Goal: Information Seeking & Learning: Learn about a topic

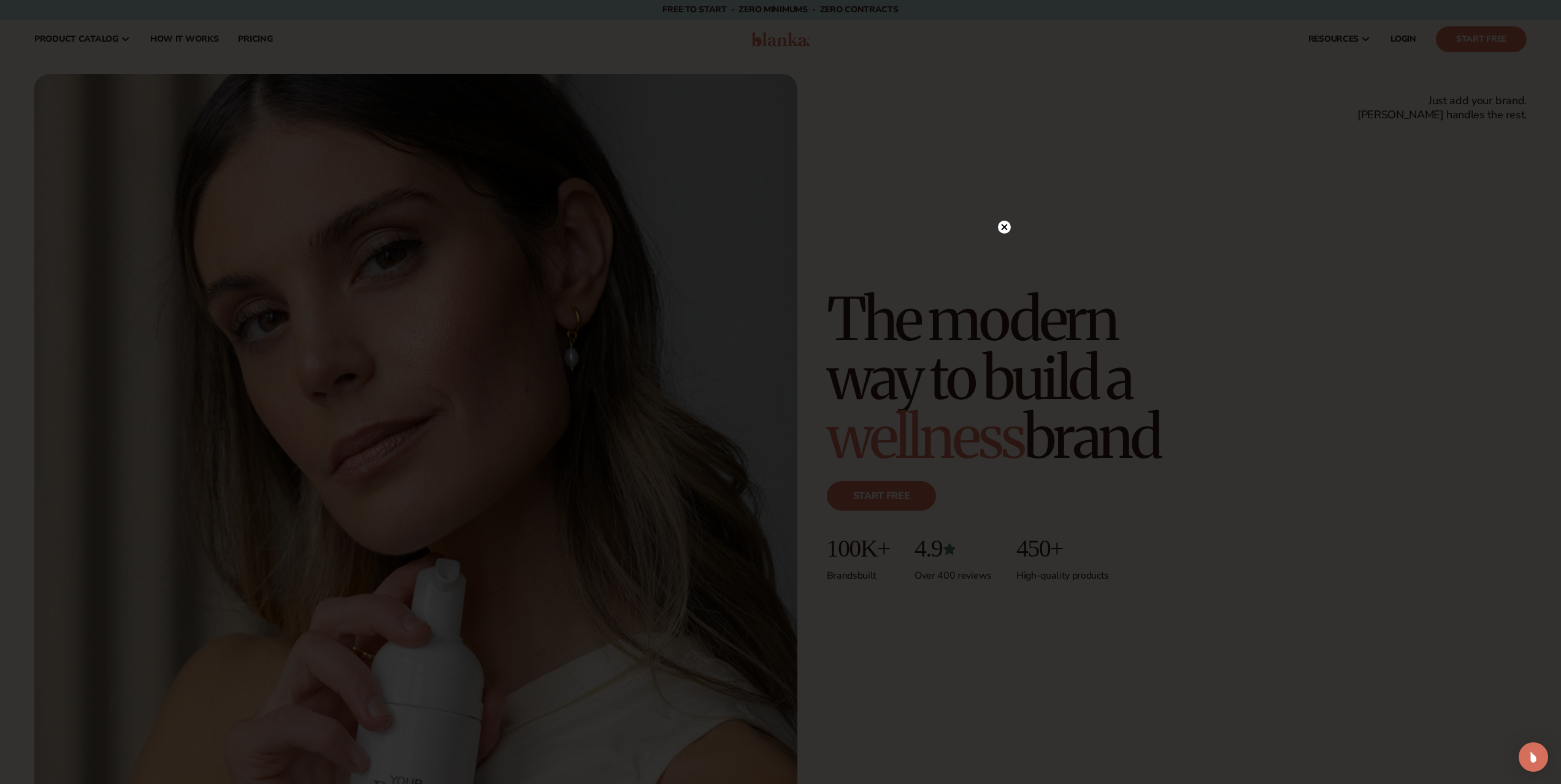
click at [982, 217] on div at bounding box center [780, 392] width 1561 height 784
click at [1005, 224] on circle at bounding box center [1004, 227] width 13 height 13
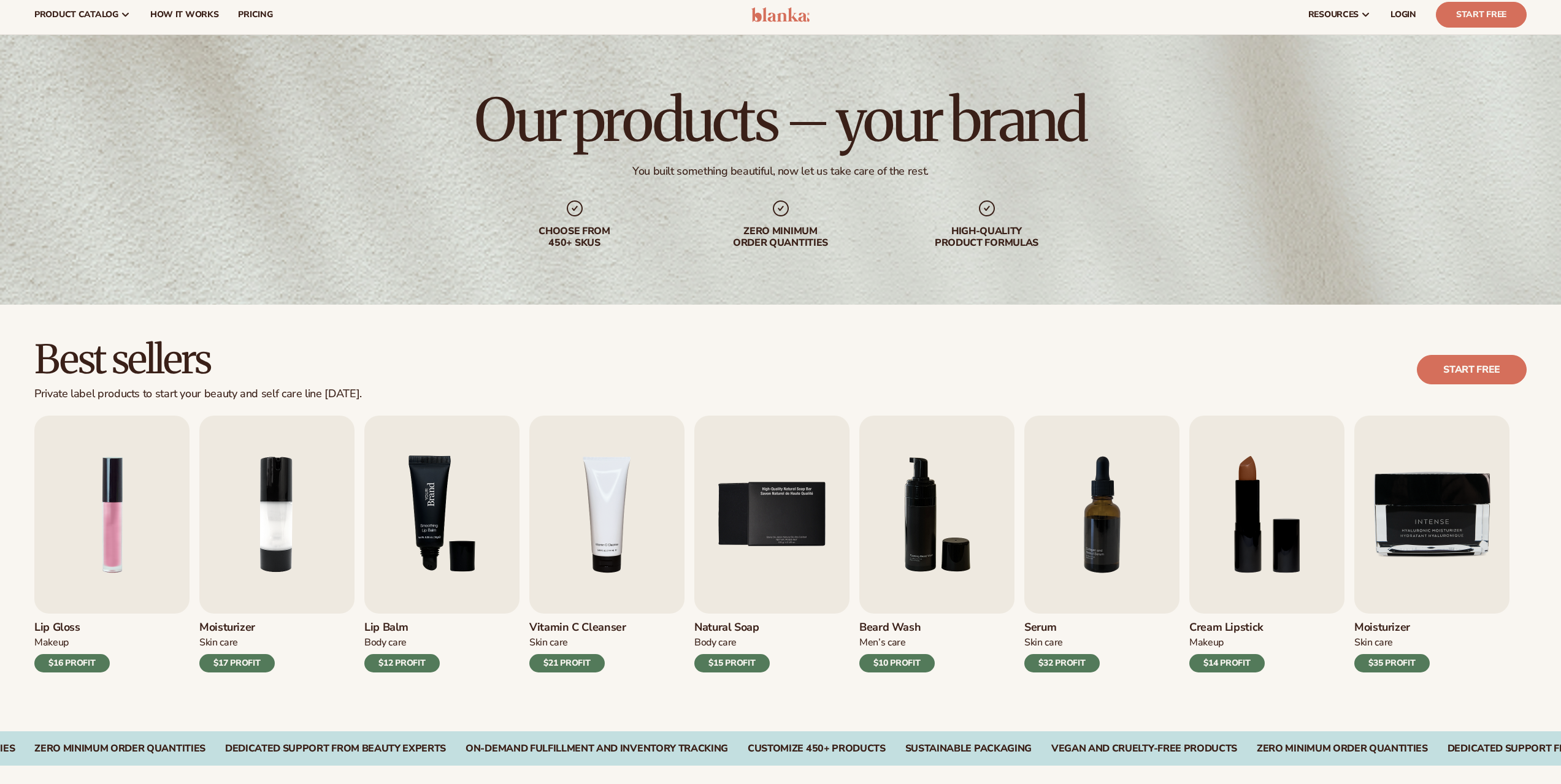
scroll to position [123, 0]
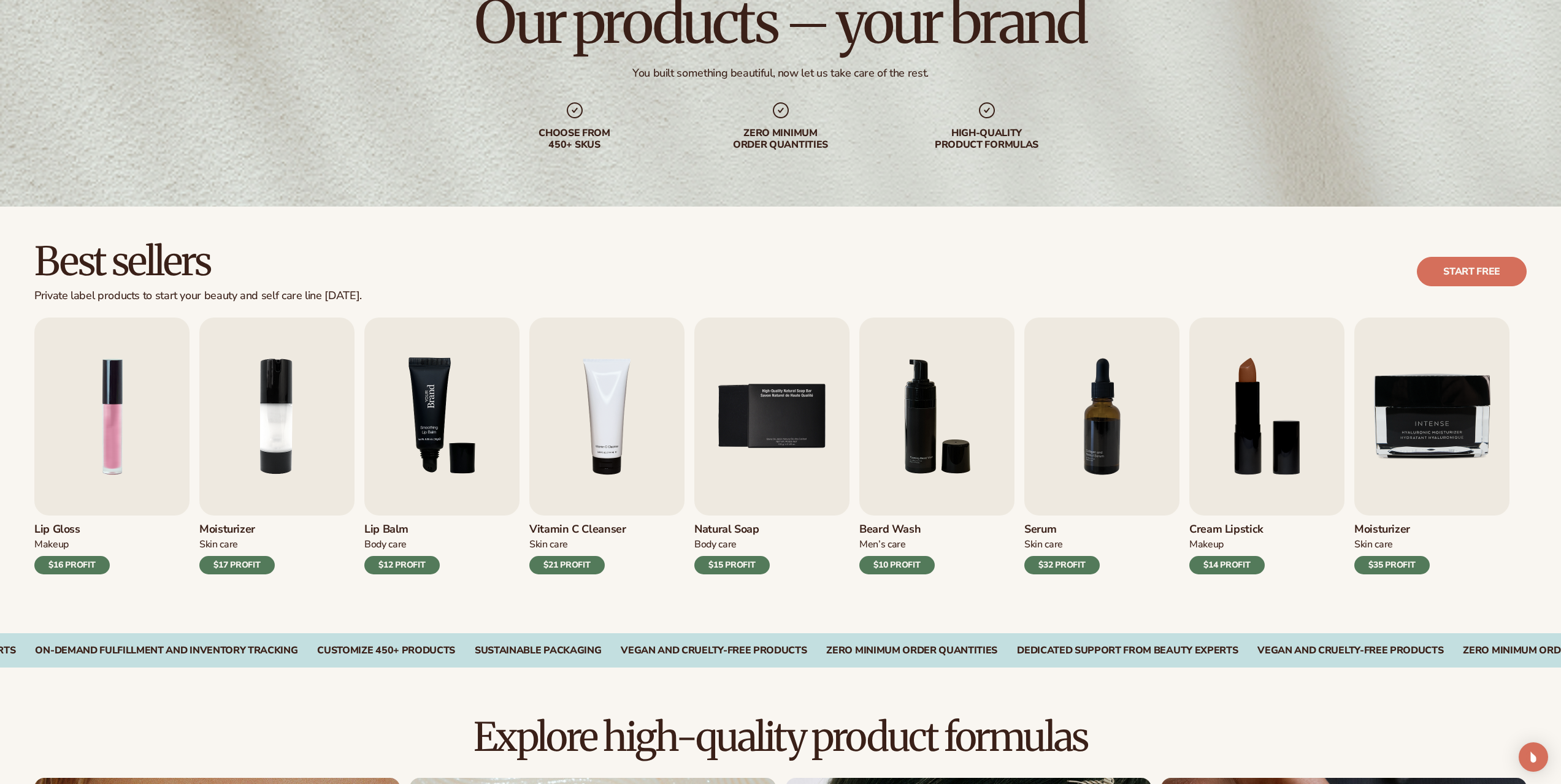
click at [429, 490] on img "3 / 9" at bounding box center [441, 417] width 155 height 198
click at [419, 415] on img "3 / 9" at bounding box center [441, 417] width 155 height 198
click at [398, 537] on div "Lip Balm Body Care $12 PROFIT" at bounding box center [441, 545] width 155 height 59
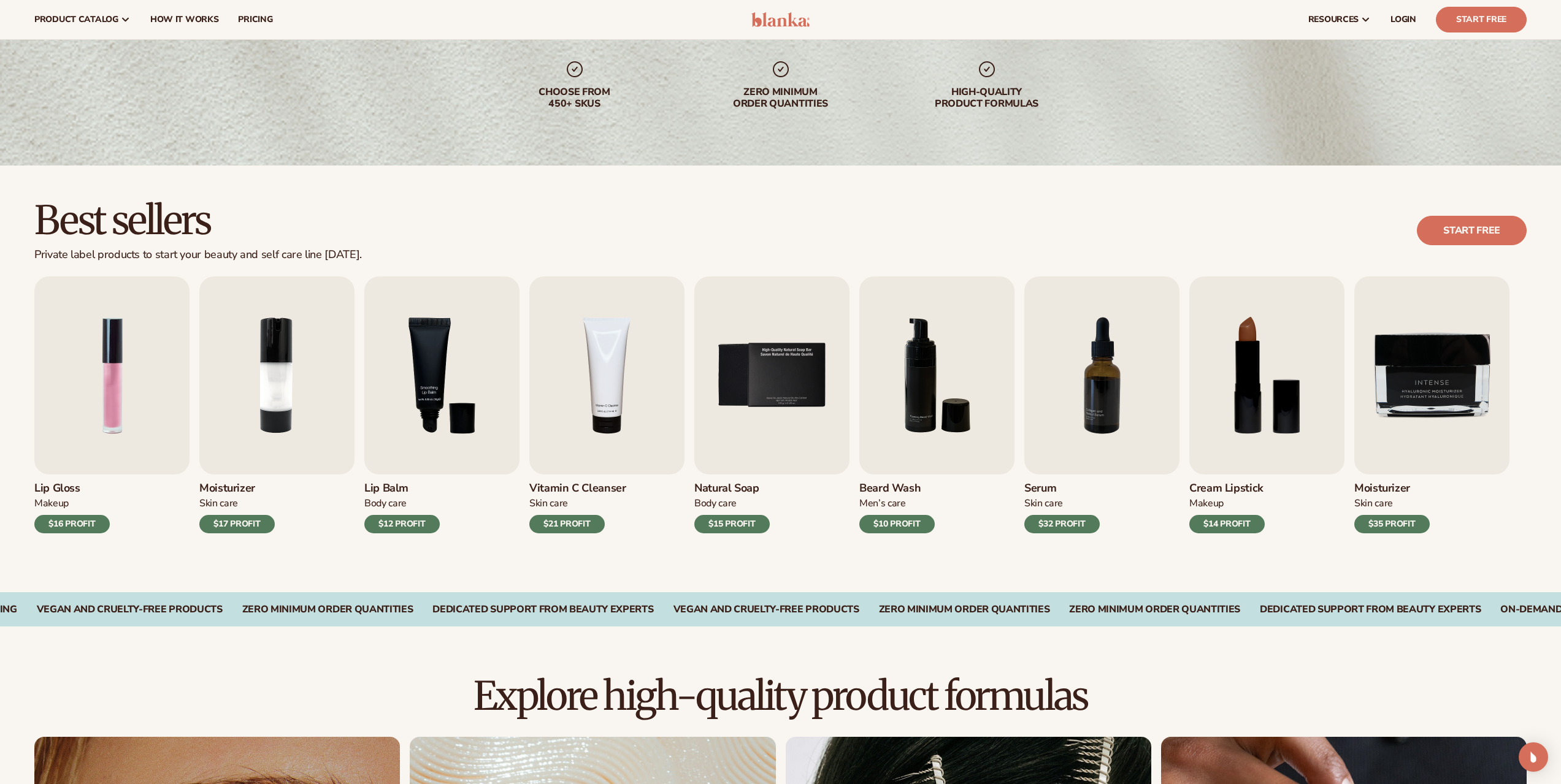
scroll to position [147, 0]
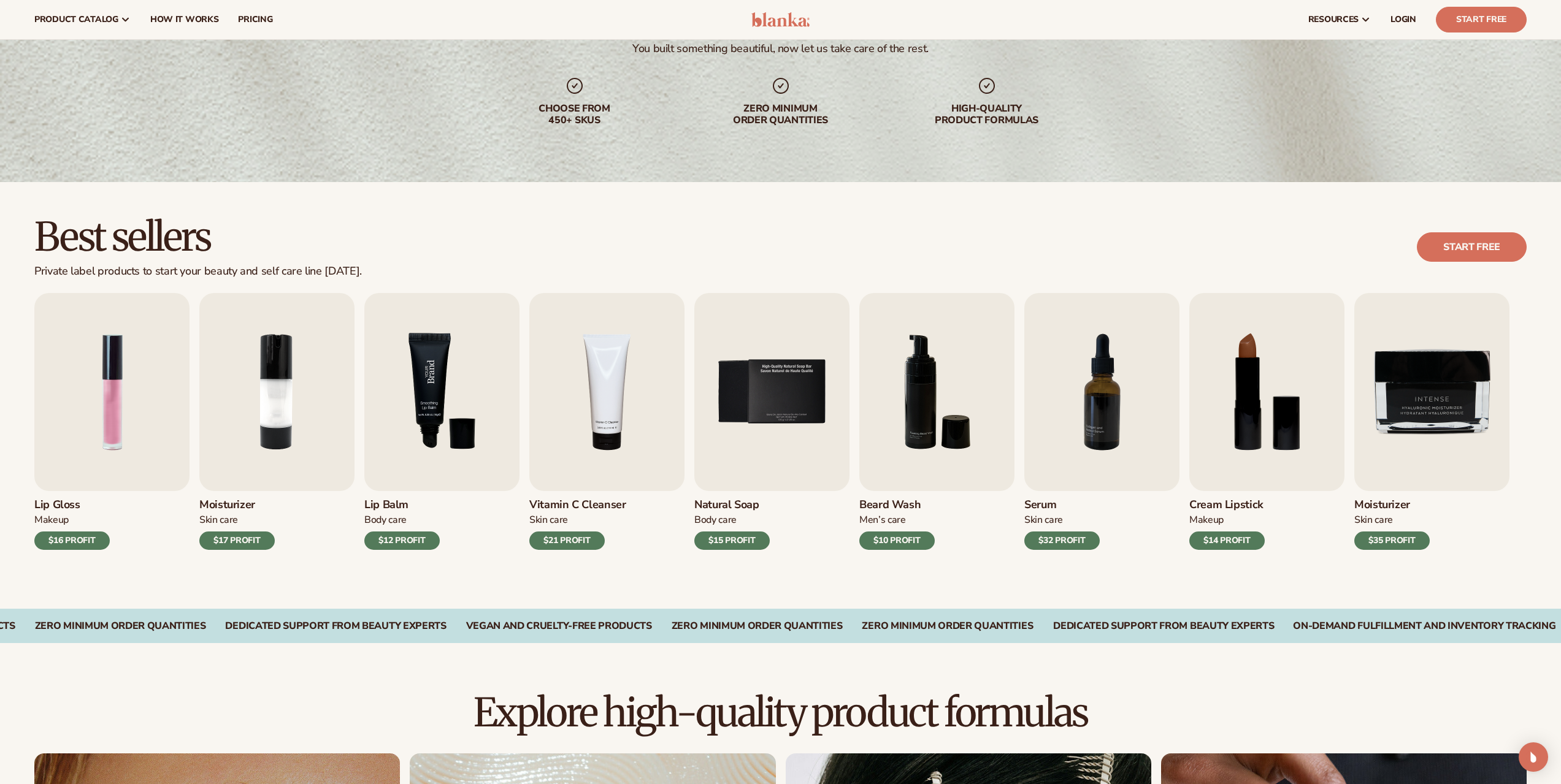
click at [473, 454] on img "3 / 9" at bounding box center [441, 392] width 155 height 198
click at [373, 512] on div "Lip Balm Body Care $12 PROFIT" at bounding box center [441, 520] width 155 height 59
click at [375, 545] on div "$12 PROFIT" at bounding box center [402, 541] width 76 height 19
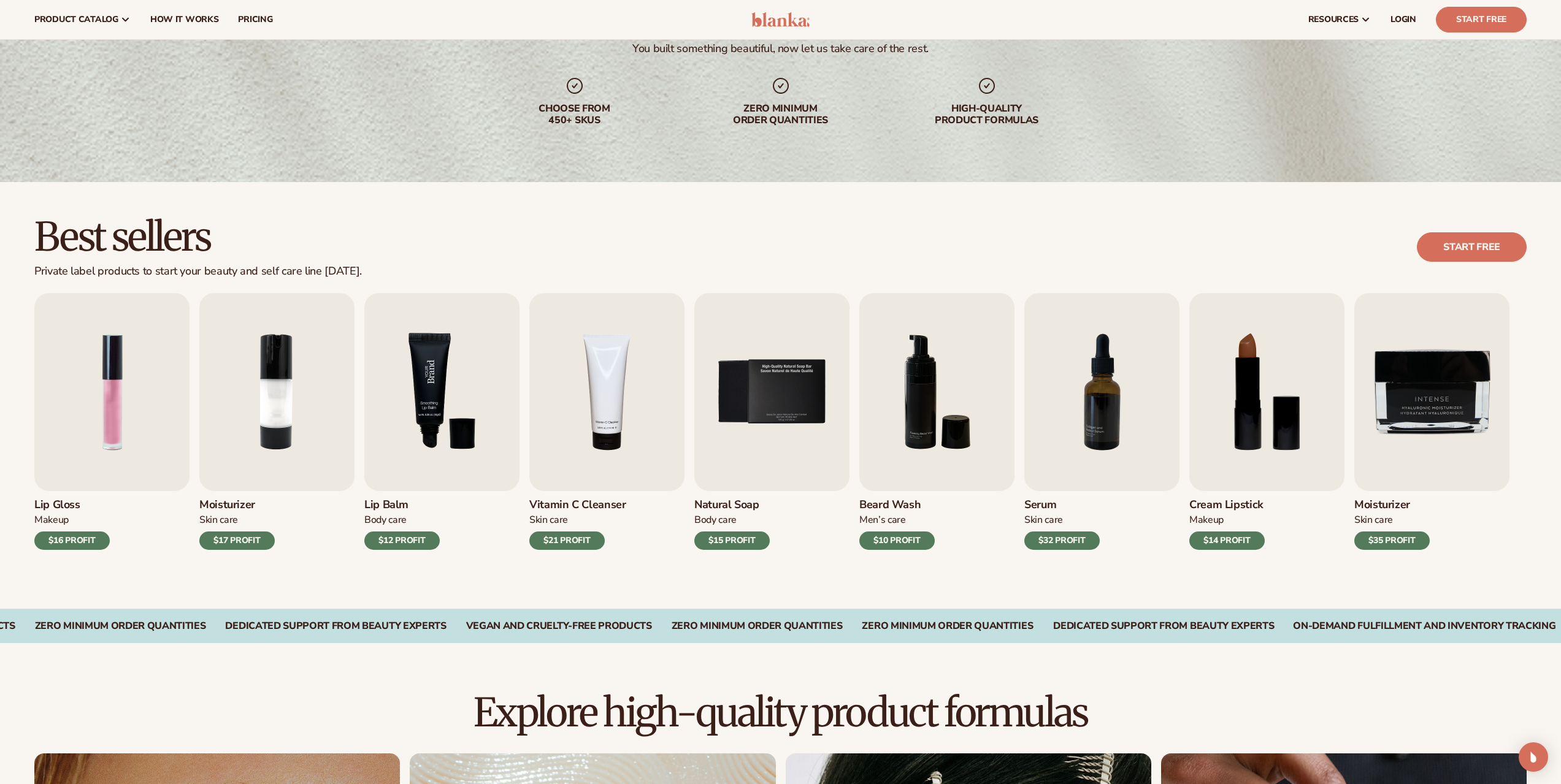
click at [453, 422] on img "3 / 9" at bounding box center [441, 392] width 155 height 198
click at [454, 393] on img "3 / 9" at bounding box center [441, 392] width 155 height 198
click at [453, 393] on img "3 / 9" at bounding box center [441, 392] width 155 height 198
click at [433, 381] on img "3 / 9" at bounding box center [441, 392] width 155 height 198
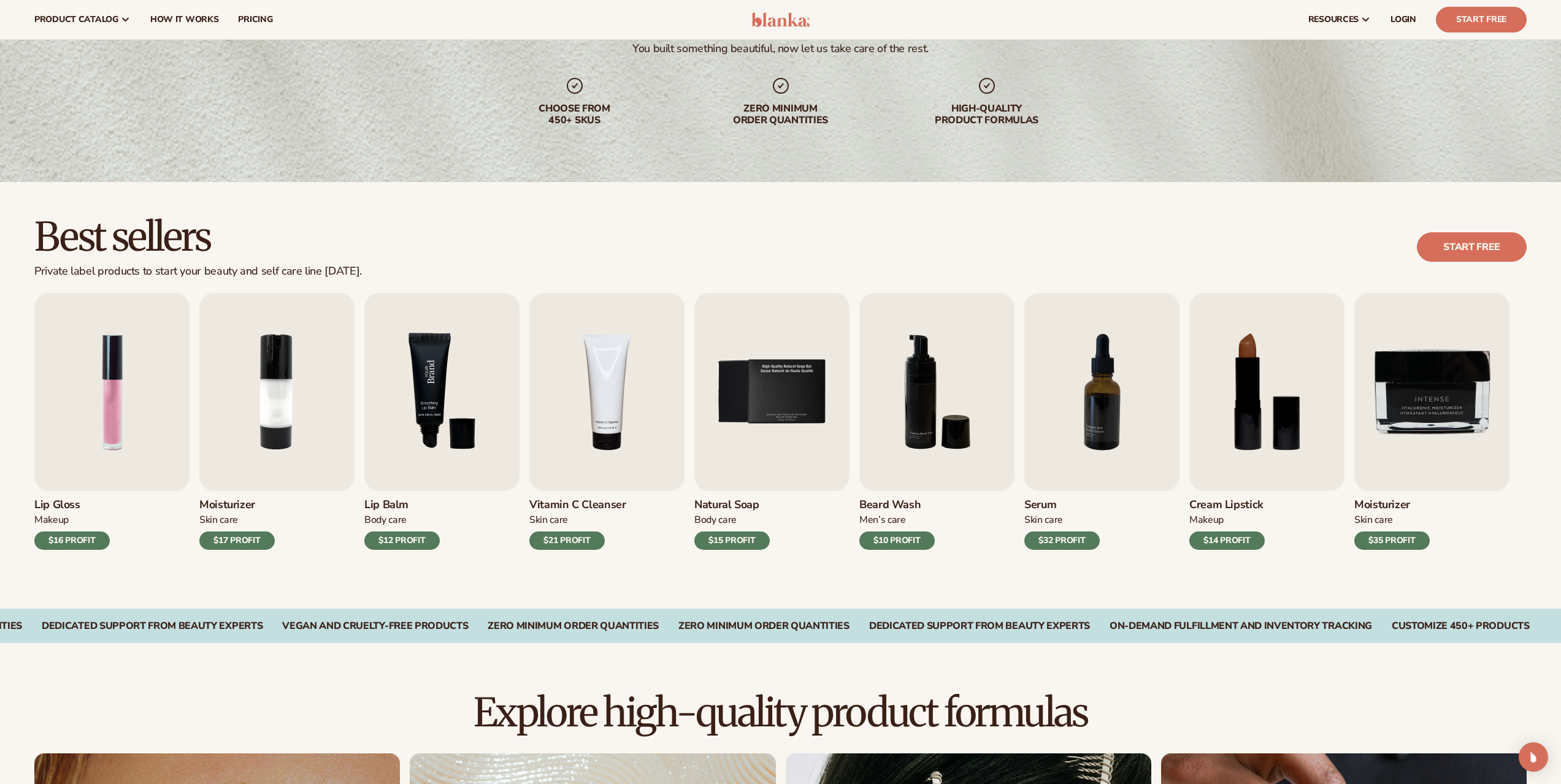
click at [433, 381] on img "3 / 9" at bounding box center [441, 392] width 155 height 198
click at [1272, 433] on img "8 / 9" at bounding box center [1267, 392] width 155 height 198
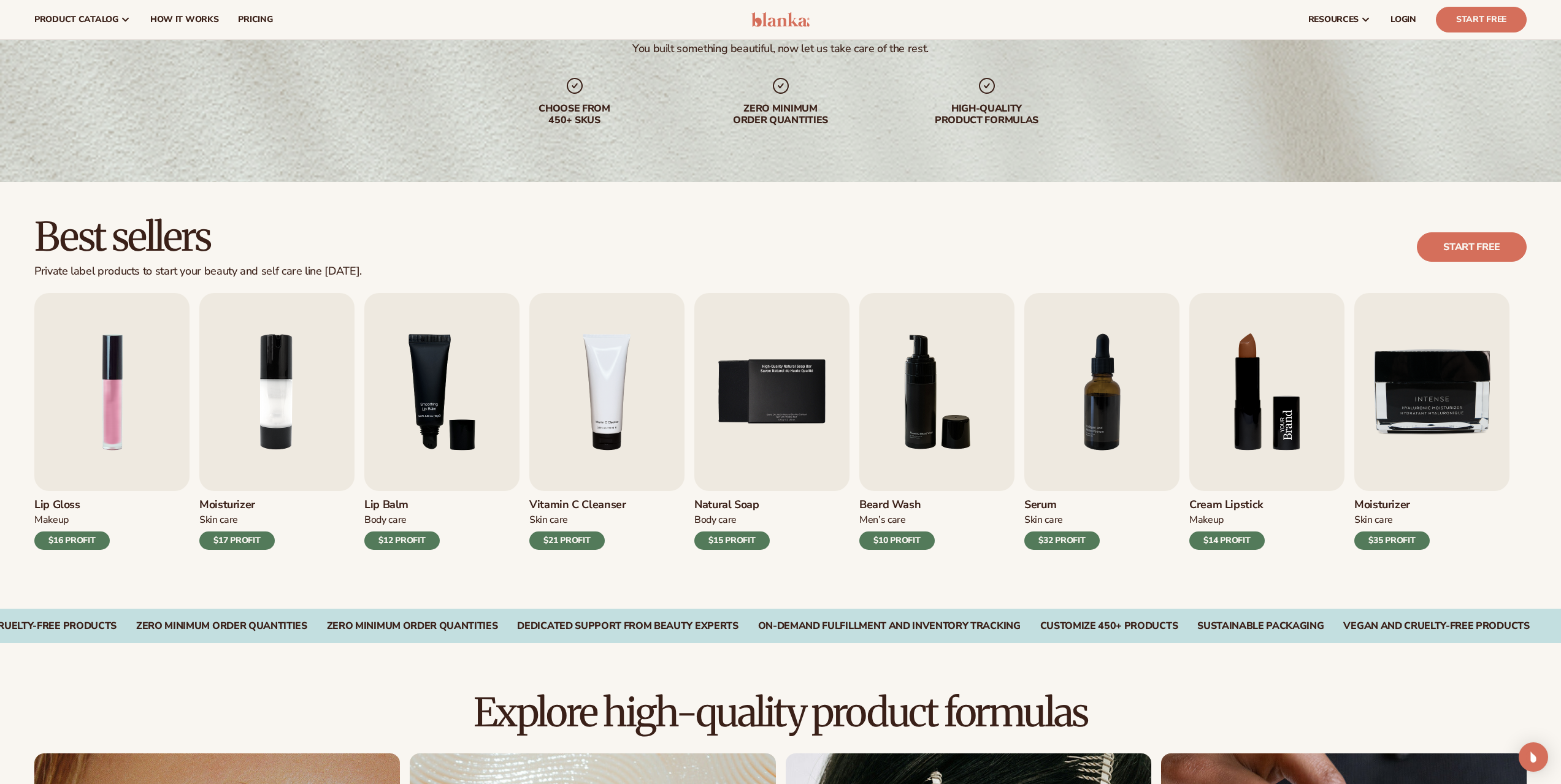
click at [1273, 433] on img "8 / 9" at bounding box center [1267, 392] width 155 height 198
click at [1280, 420] on img "8 / 9" at bounding box center [1267, 392] width 155 height 198
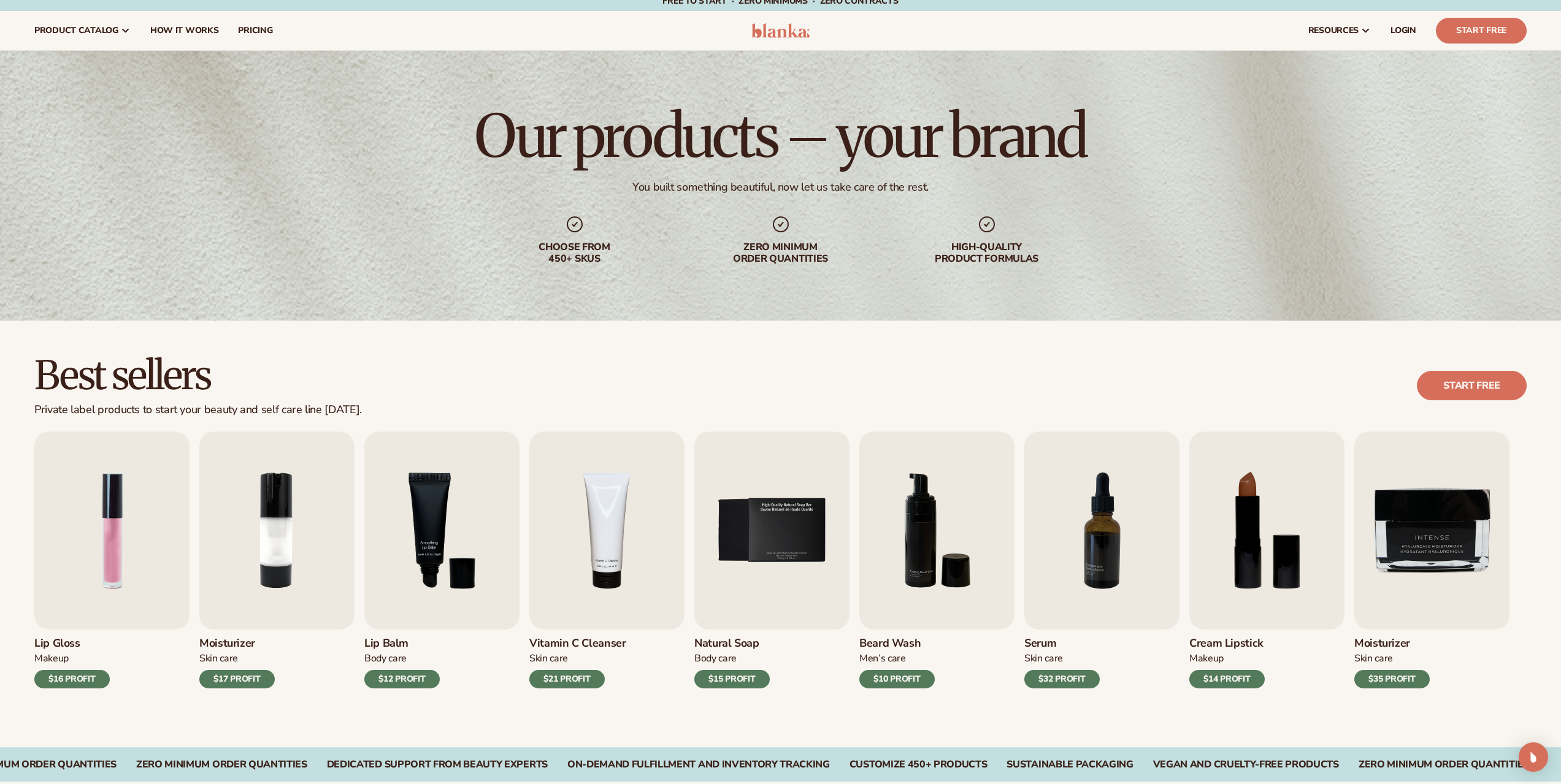
scroll to position [0, 0]
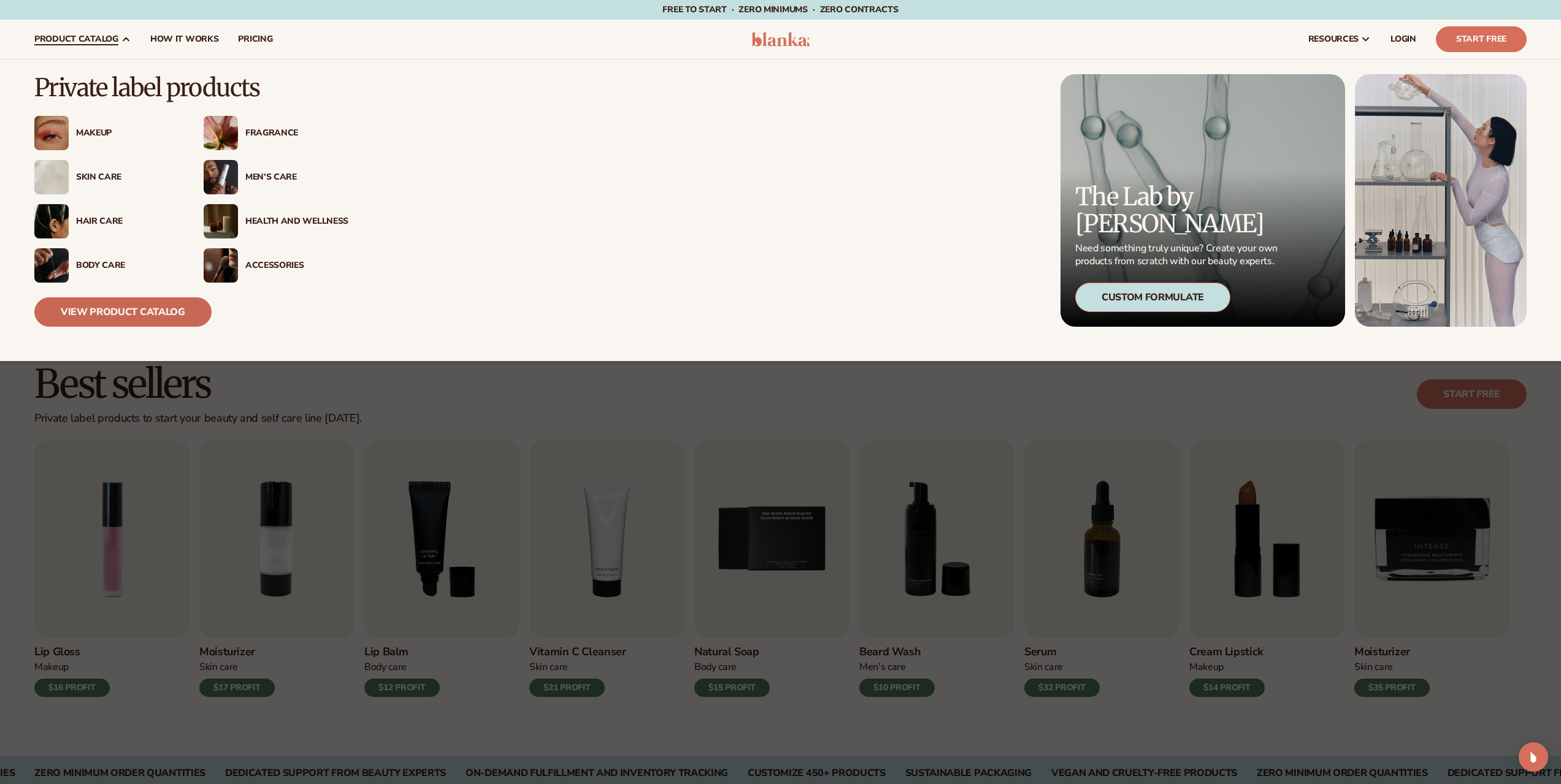
click at [138, 312] on link "View Product Catalog" at bounding box center [123, 312] width 177 height 29
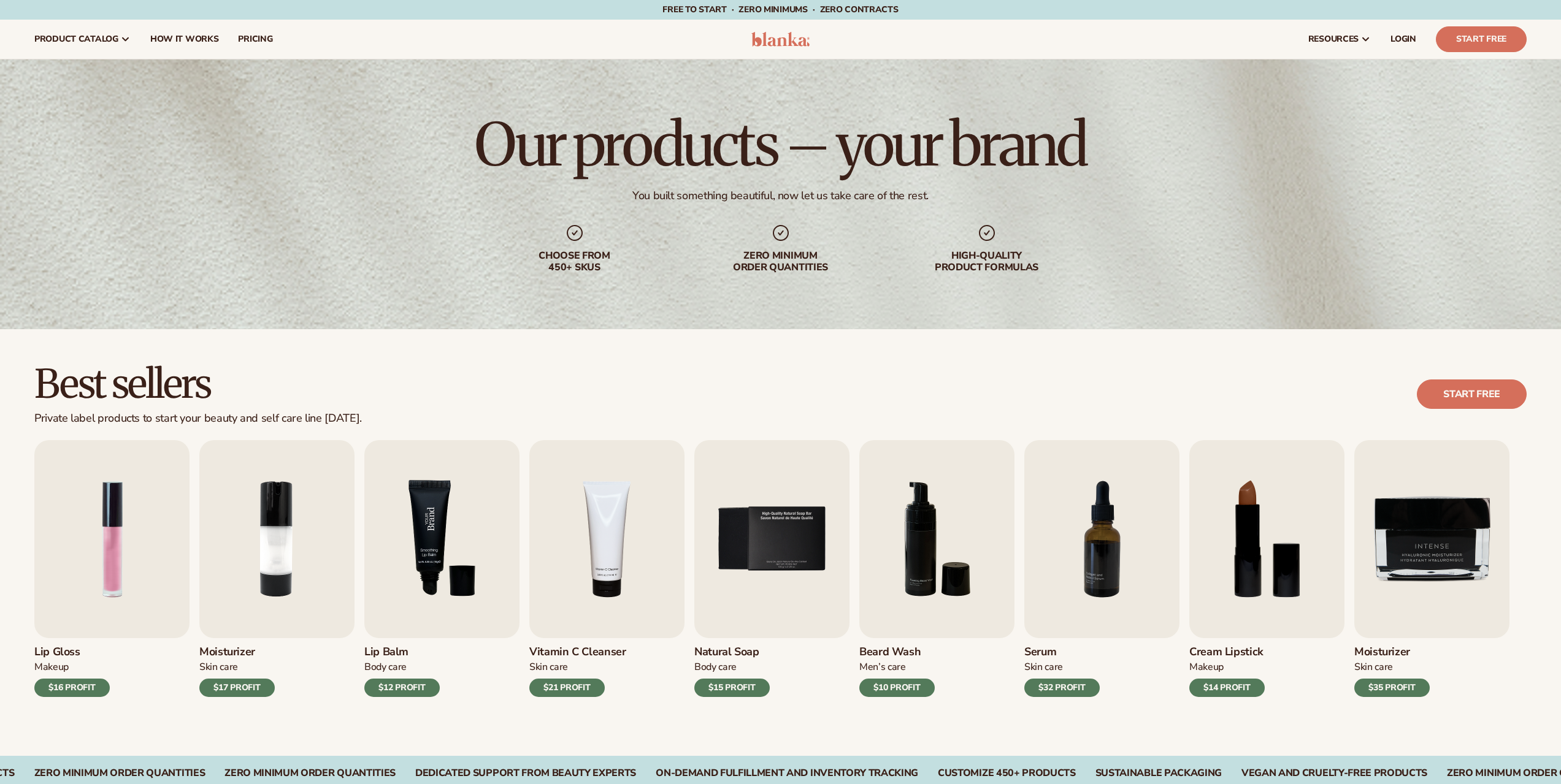
click at [405, 599] on img "3 / 9" at bounding box center [441, 539] width 155 height 198
click at [451, 549] on img "3 / 9" at bounding box center [441, 539] width 155 height 198
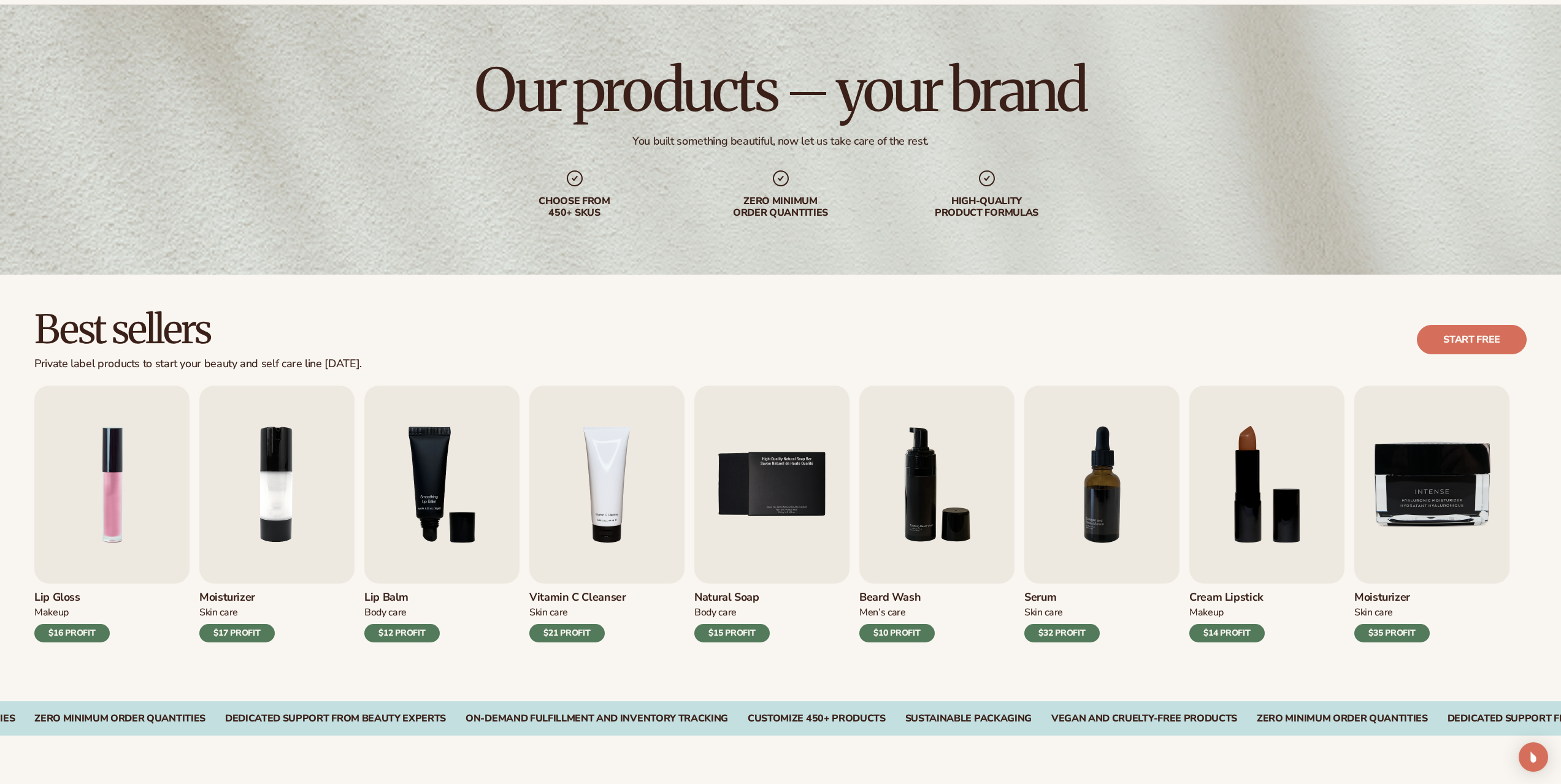
scroll to position [245, 0]
